Goal: Task Accomplishment & Management: Use online tool/utility

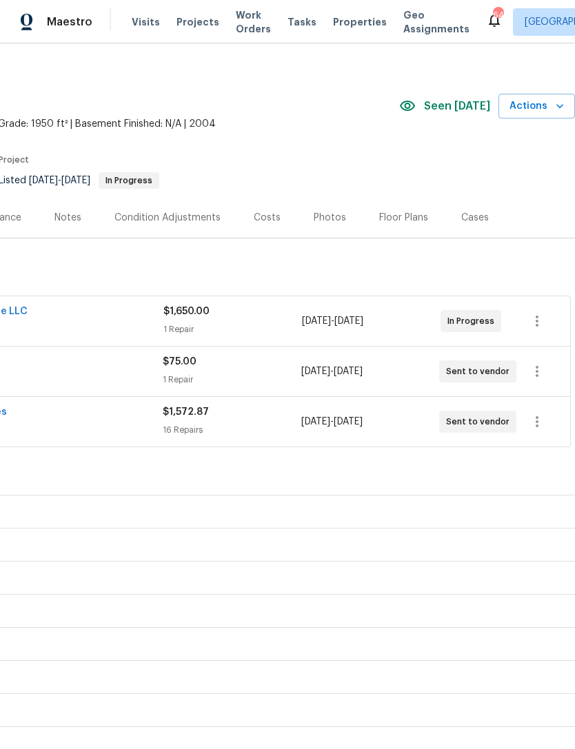
scroll to position [12, 204]
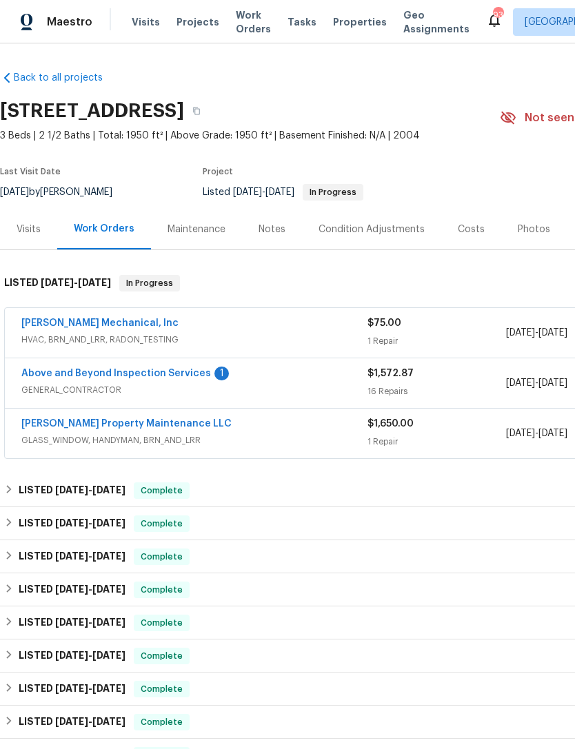
click at [154, 369] on link "Above and Beyond Inspection Services" at bounding box center [116, 374] width 190 height 10
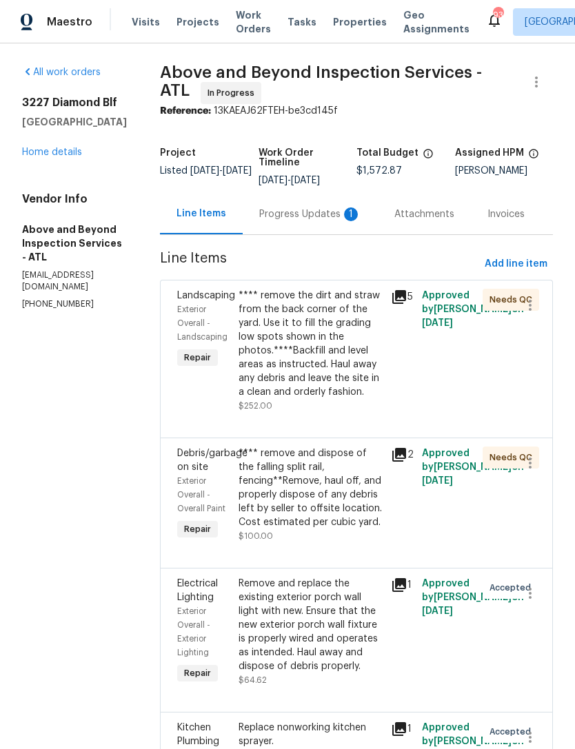
click at [318, 221] on div "Progress Updates 1" at bounding box center [310, 215] width 102 height 14
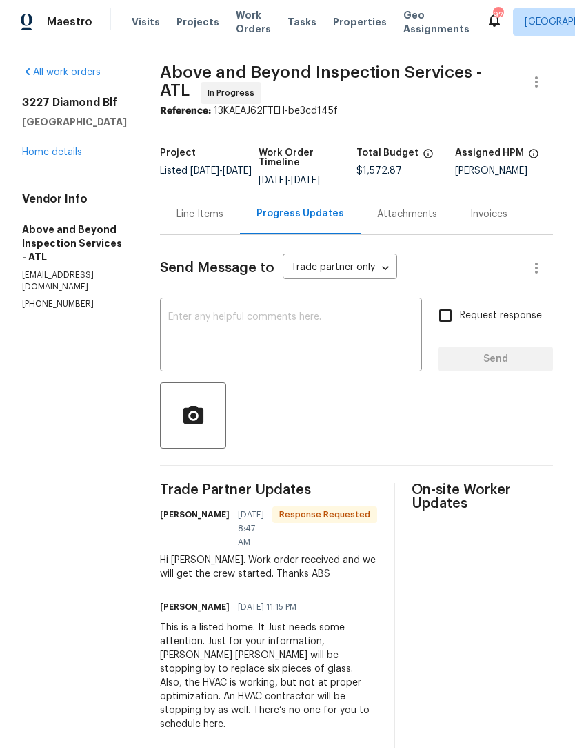
click at [345, 335] on textarea at bounding box center [290, 336] width 245 height 48
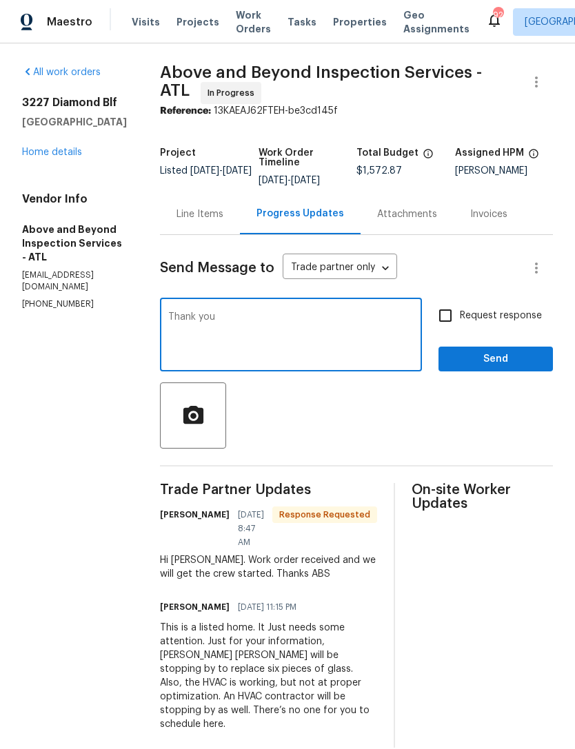
type textarea "Thank you"
click at [472, 364] on span "Send" at bounding box center [495, 359] width 92 height 17
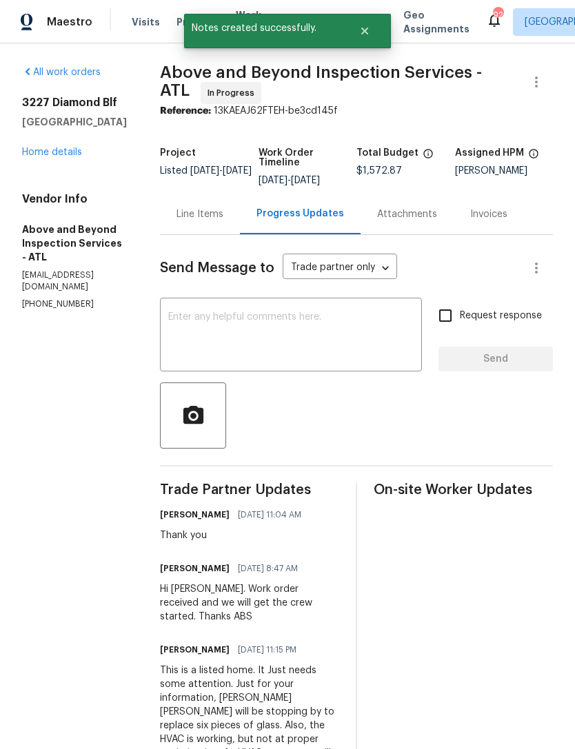
click at [49, 151] on link "Home details" at bounding box center [52, 153] width 60 height 10
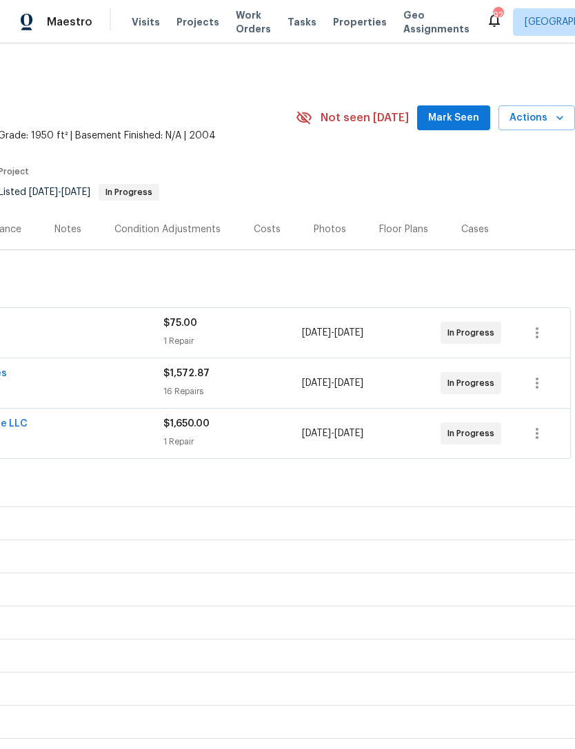
scroll to position [0, 204]
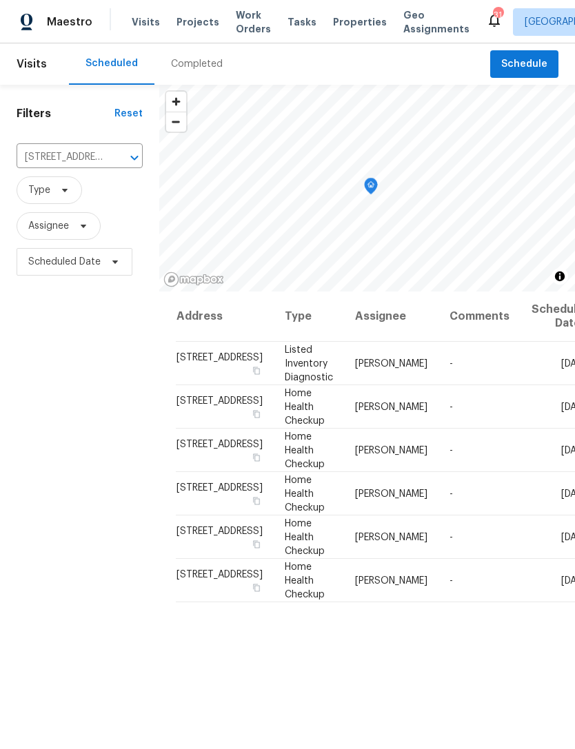
click at [67, 155] on input "68 Vale Pt, Newnan, GA 30265" at bounding box center [61, 157] width 88 height 21
type input "3227"
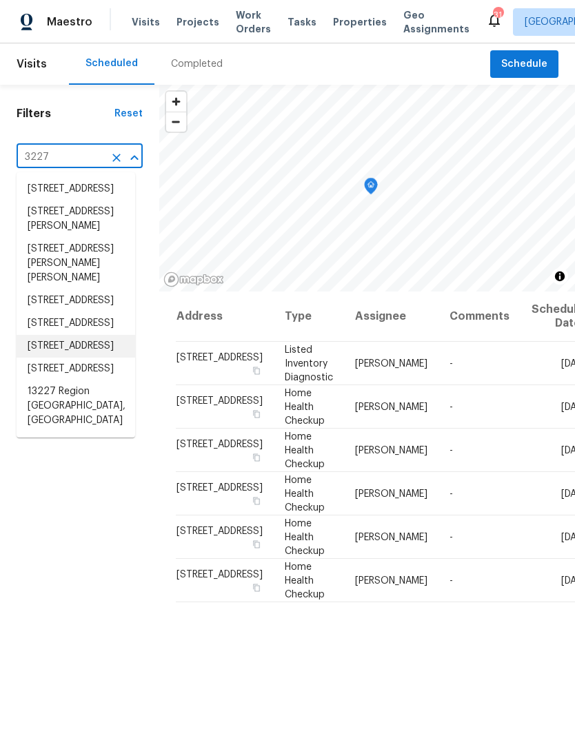
click at [88, 358] on li "3227 Diamond Blf, Union City, GA 30291" at bounding box center [76, 346] width 119 height 23
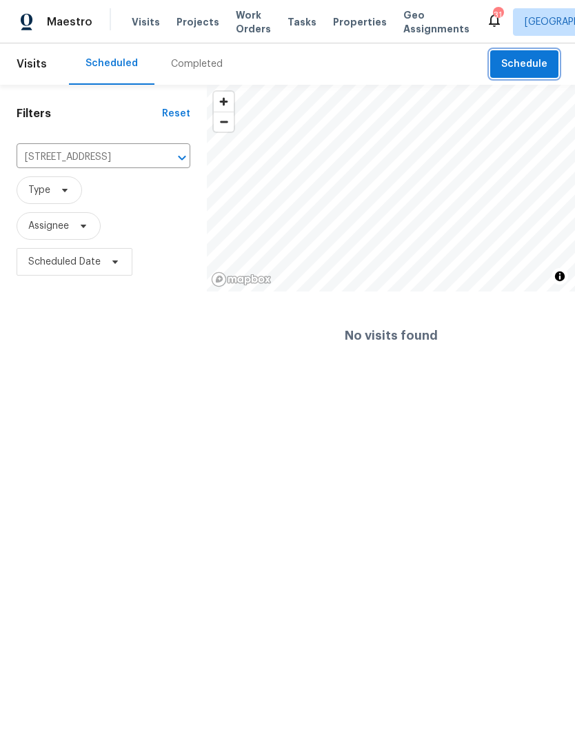
click at [525, 55] on button "Schedule" at bounding box center [524, 64] width 68 height 28
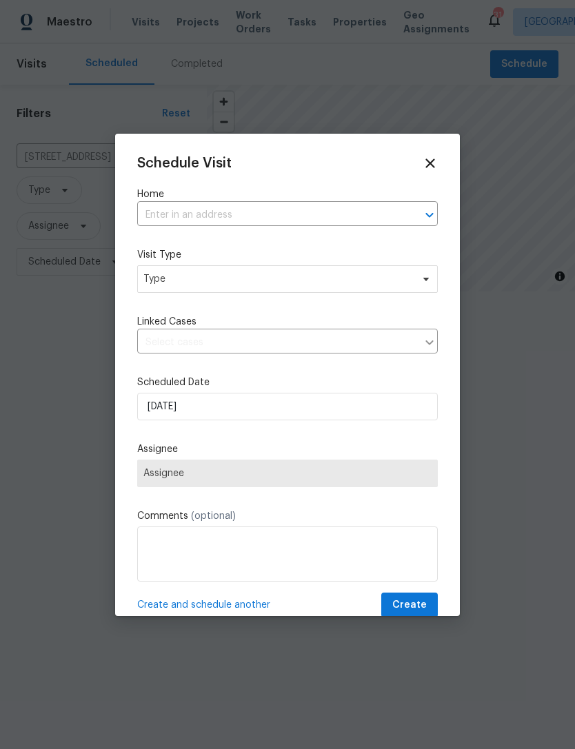
click at [315, 210] on input "text" at bounding box center [268, 215] width 262 height 21
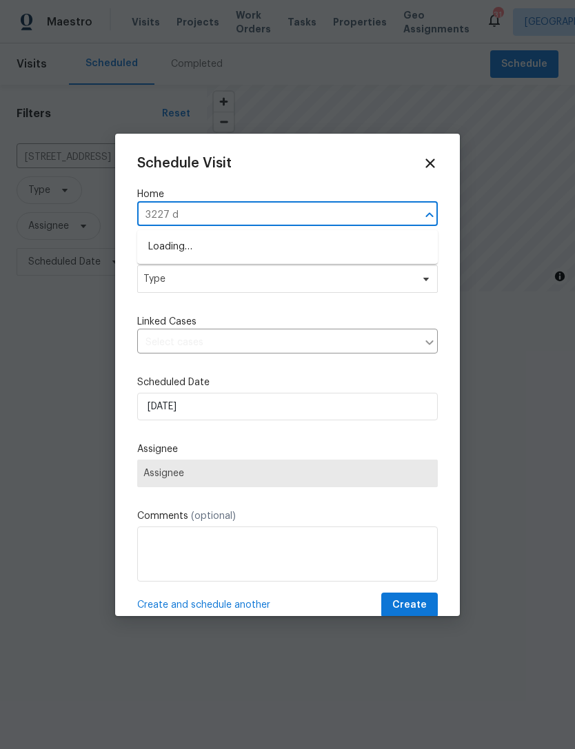
type input "3227 di"
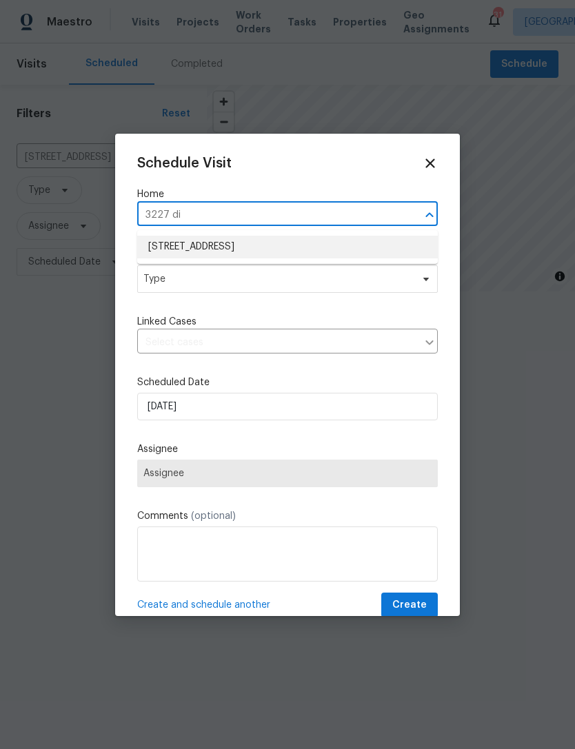
click at [253, 240] on li "3227 Diamond Blf, Union City, GA 30291" at bounding box center [287, 247] width 301 height 23
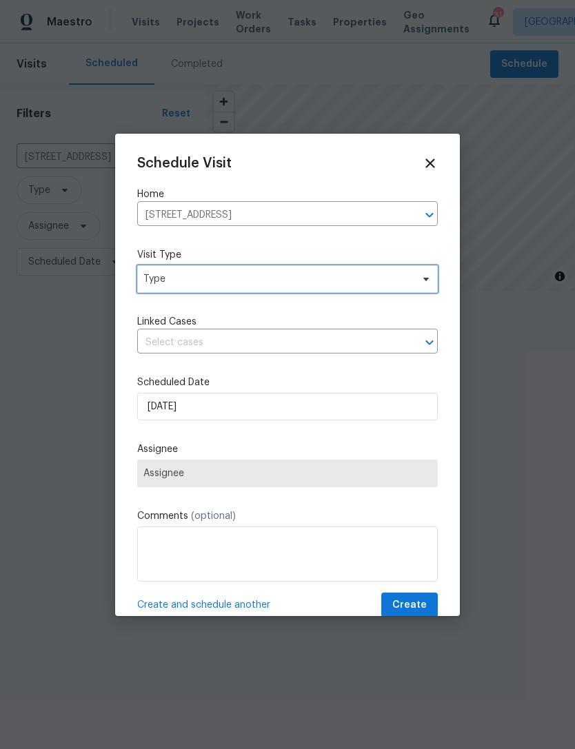
click at [335, 276] on span "Type" at bounding box center [277, 279] width 268 height 14
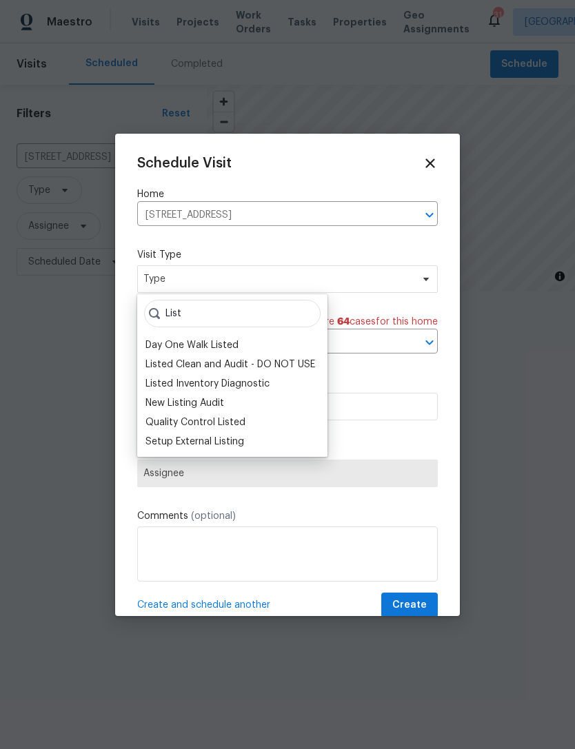
type input "List"
click at [222, 421] on div "Quality Control Listed" at bounding box center [195, 423] width 100 height 14
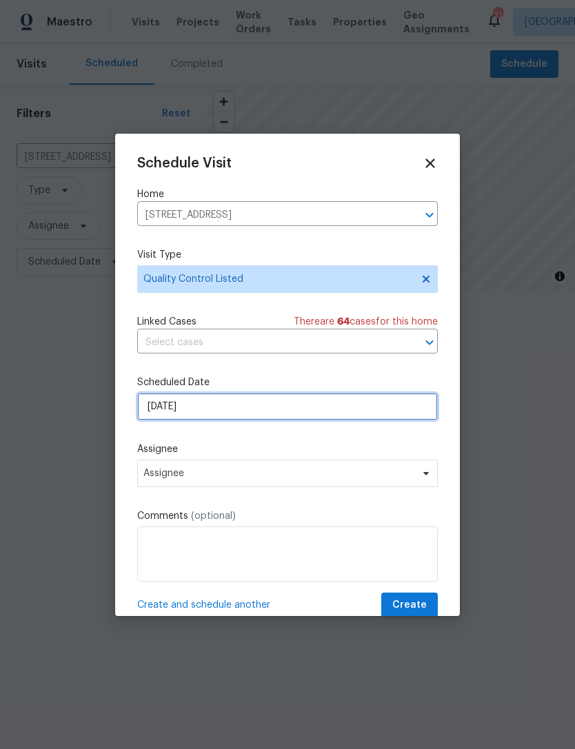
click at [343, 414] on input "8/14/2025" at bounding box center [287, 407] width 301 height 28
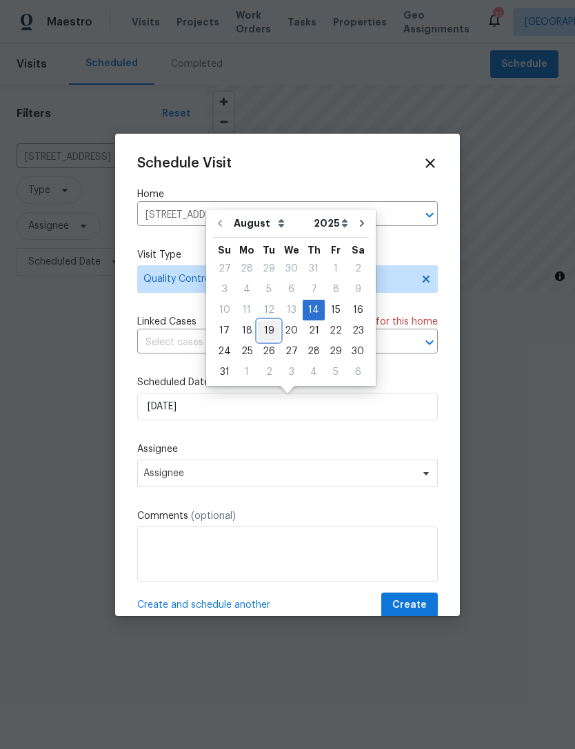
click at [262, 330] on div "19" at bounding box center [269, 330] width 22 height 19
type input "8/19/2025"
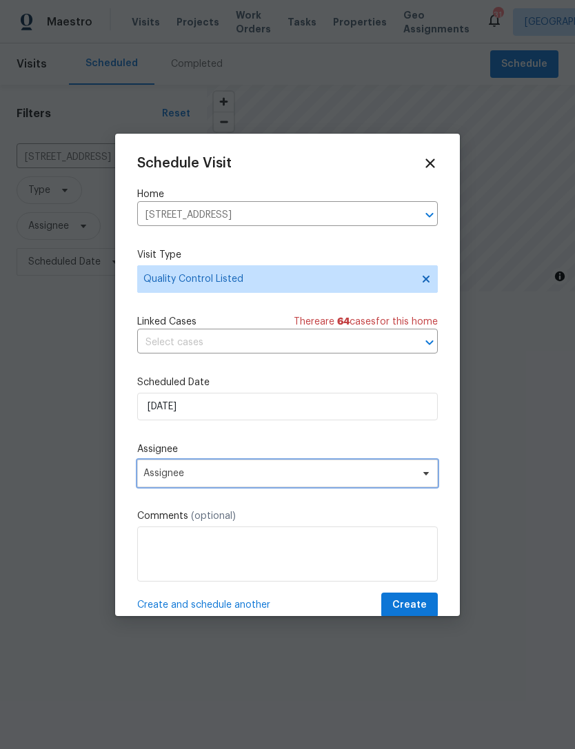
click at [390, 466] on span "Assignee" at bounding box center [287, 474] width 301 height 28
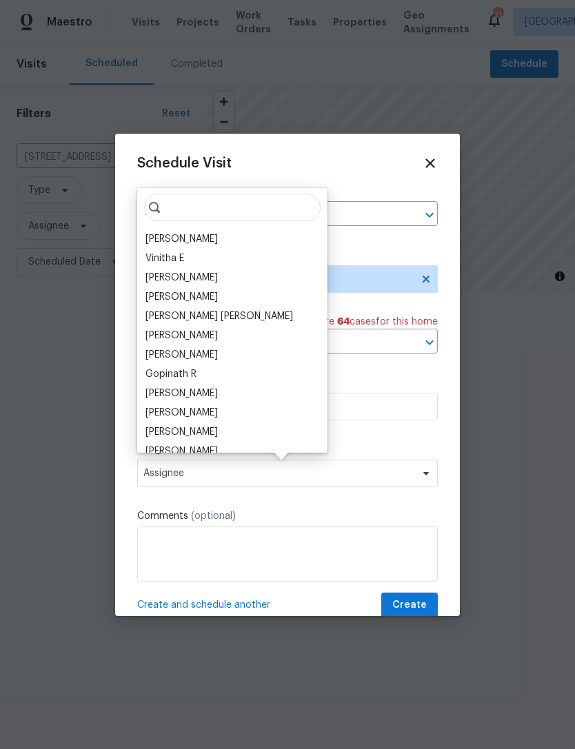
click at [212, 232] on div "[PERSON_NAME]" at bounding box center [181, 239] width 72 height 14
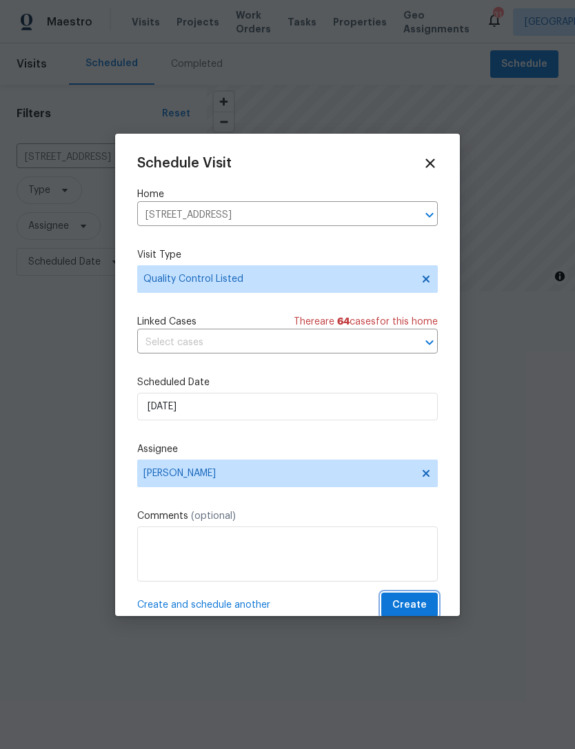
click at [411, 597] on button "Create" at bounding box center [409, 606] width 57 height 26
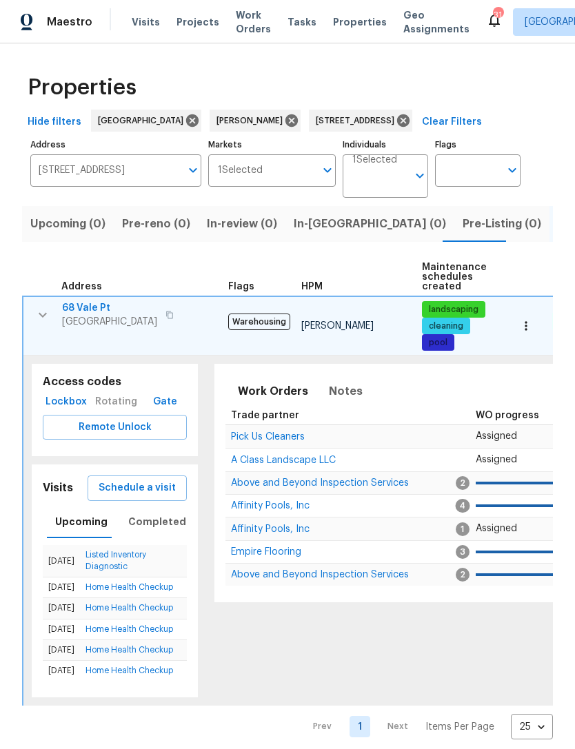
scroll to position [0, 201]
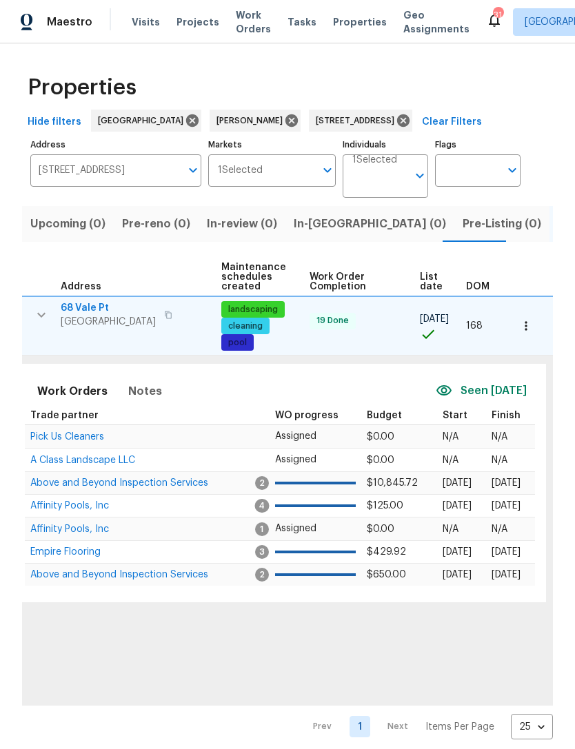
click at [148, 174] on input "[STREET_ADDRESS]" at bounding box center [105, 170] width 150 height 32
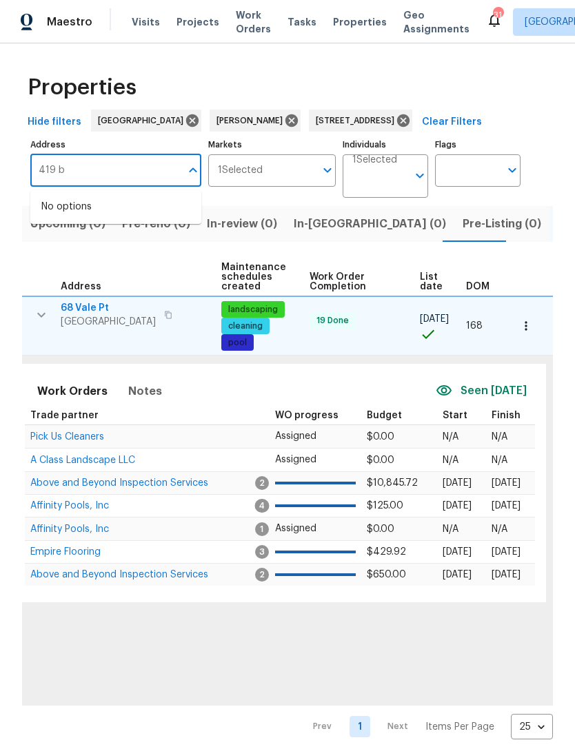
type input "419"
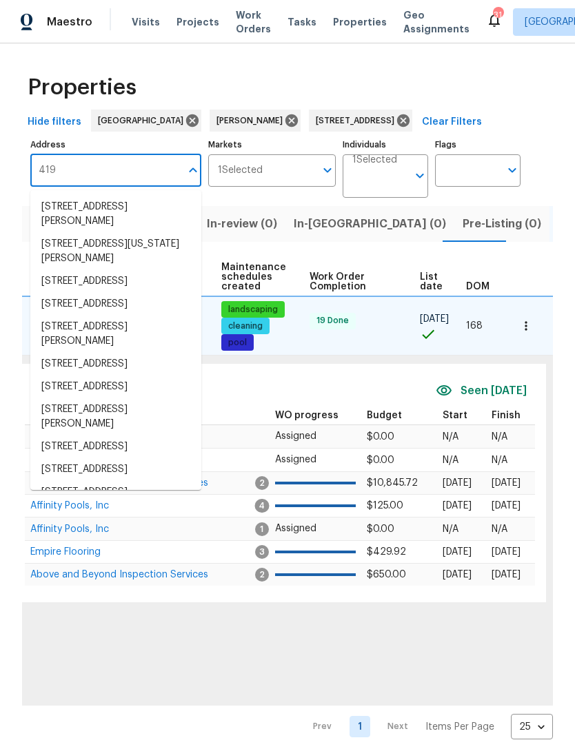
click at [128, 209] on li "419 Berkshire Pl Fairburn GA 30213" at bounding box center [115, 214] width 171 height 37
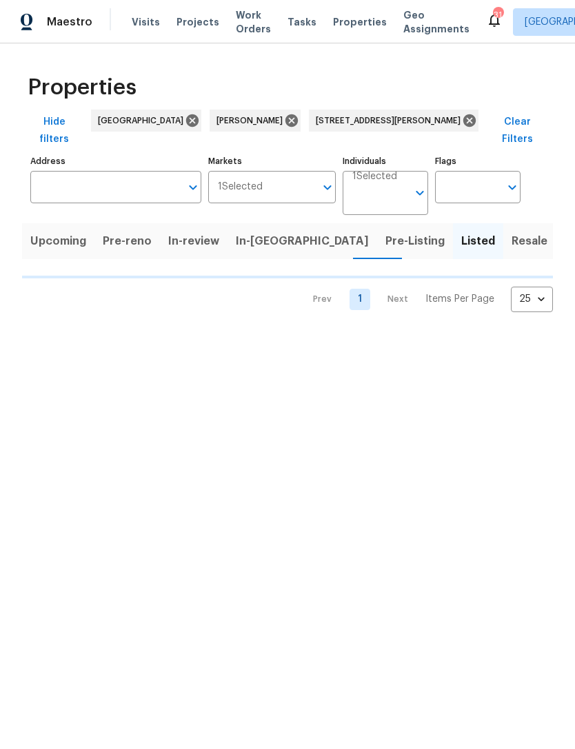
type input "419 Berkshire Pl Fairburn GA 30213"
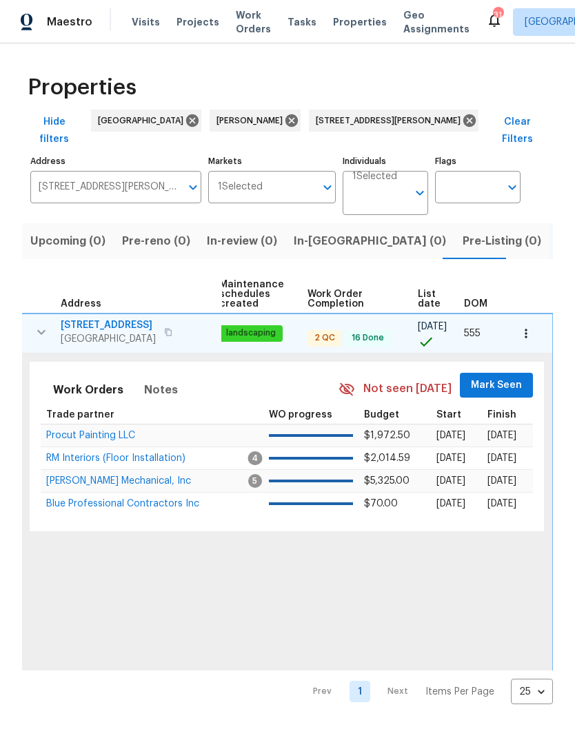
scroll to position [0, 179]
click at [512, 377] on span "Mark Seen" at bounding box center [497, 385] width 51 height 17
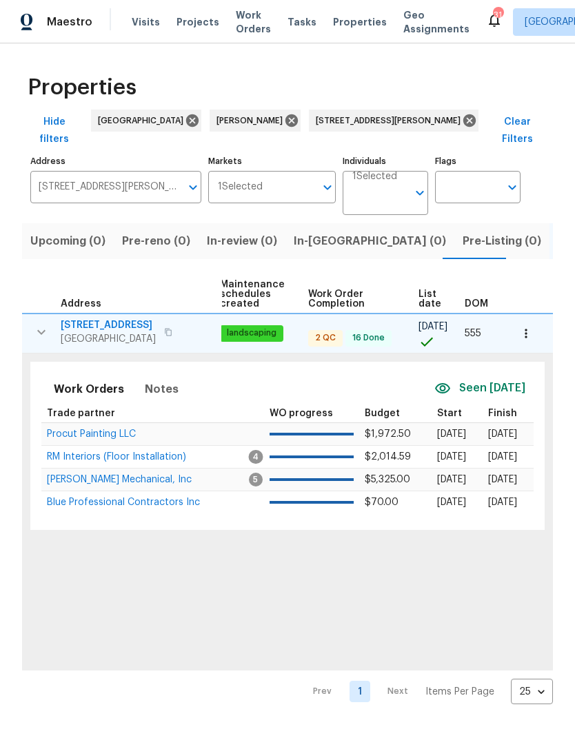
click at [90, 475] on span "[PERSON_NAME] Mechanical, Inc" at bounding box center [119, 480] width 145 height 10
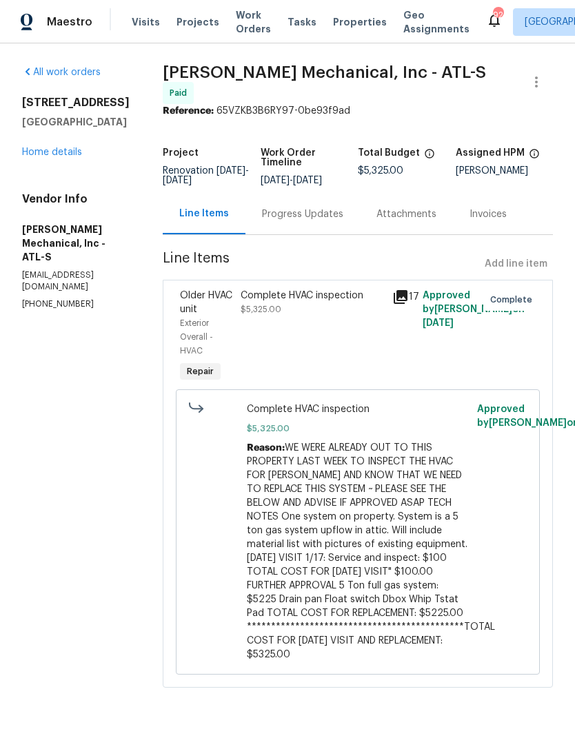
click at [67, 152] on link "Home details" at bounding box center [52, 153] width 60 height 10
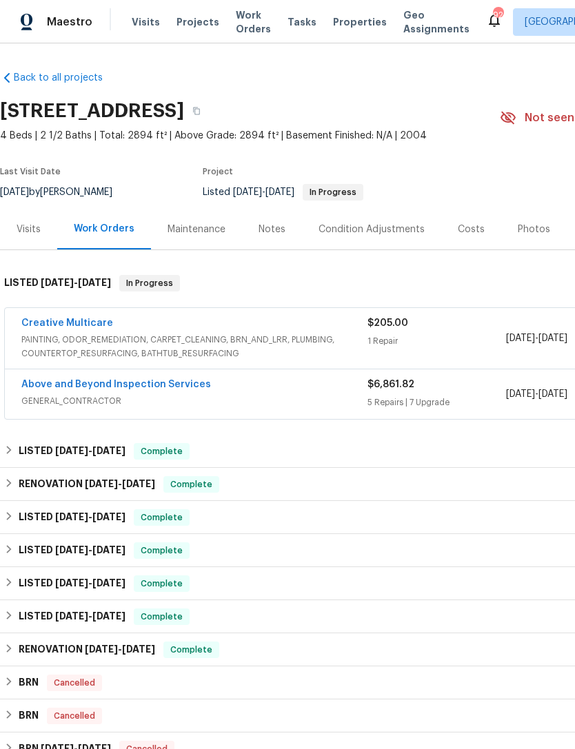
click at [154, 385] on link "Above and Beyond Inspection Services" at bounding box center [116, 385] width 190 height 10
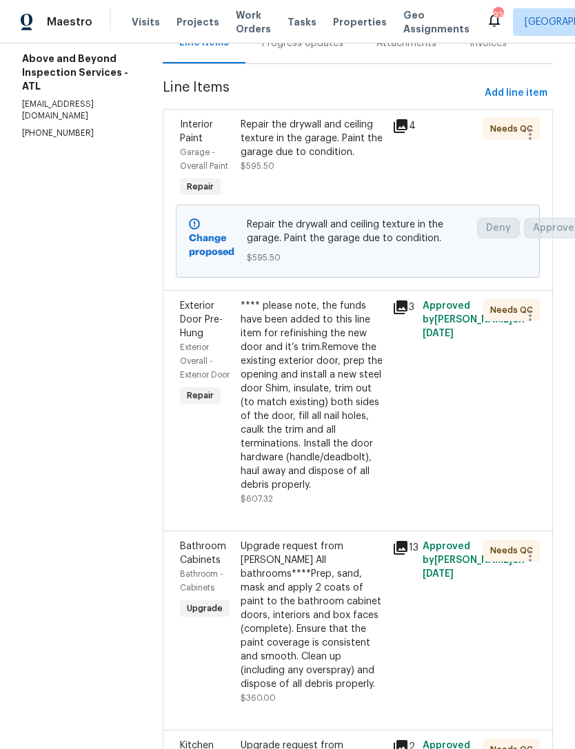
scroll to position [172, 0]
